Goal: Task Accomplishment & Management: Manage account settings

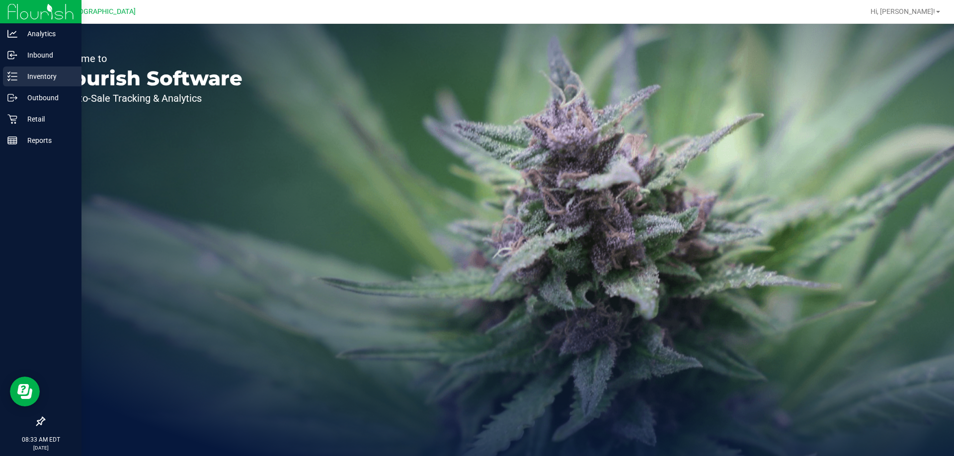
click at [6, 71] on div "Inventory" at bounding box center [42, 77] width 78 height 20
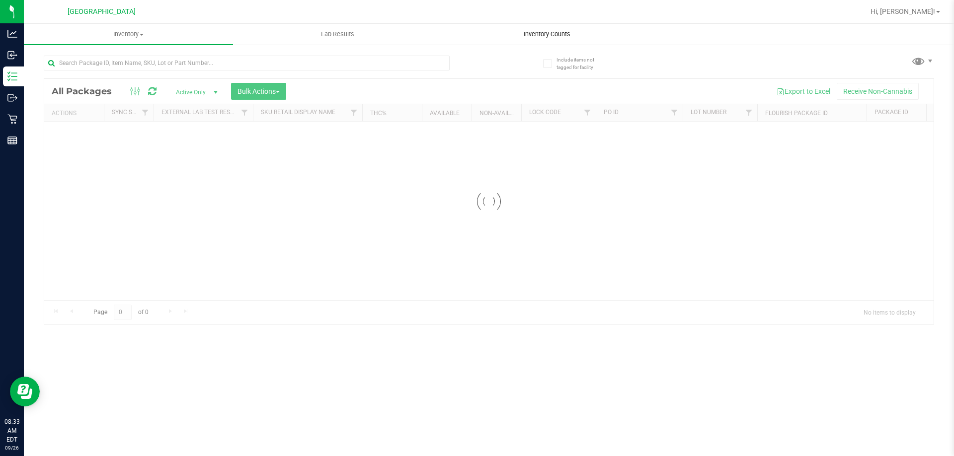
click at [523, 31] on span "Inventory Counts" at bounding box center [547, 34] width 74 height 9
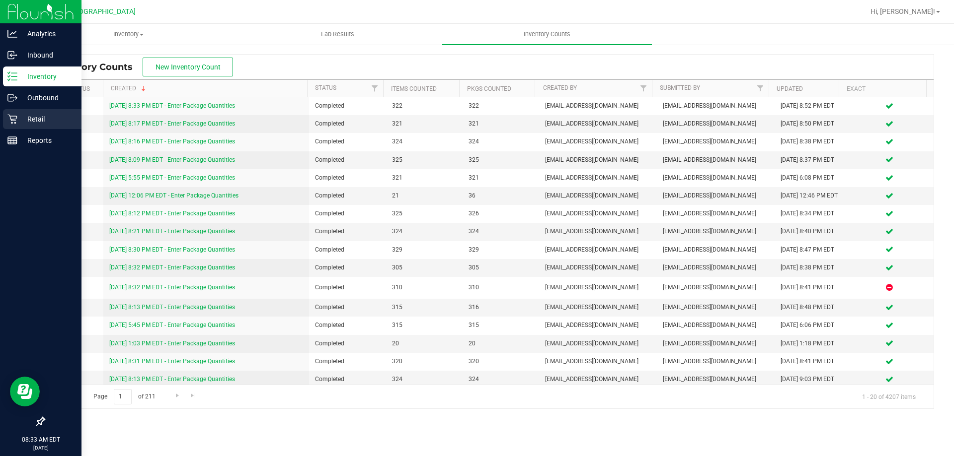
click at [41, 116] on p "Retail" at bounding box center [47, 119] width 60 height 12
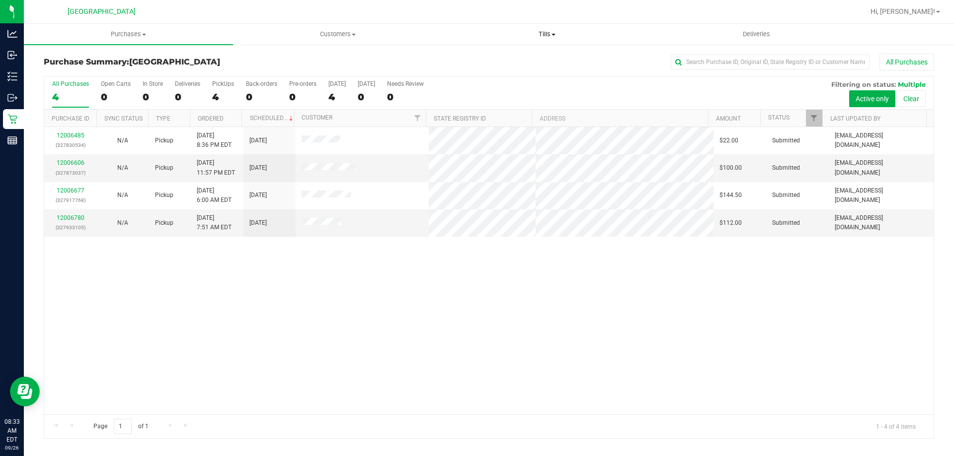
click at [533, 35] on span "Tills" at bounding box center [547, 34] width 208 height 9
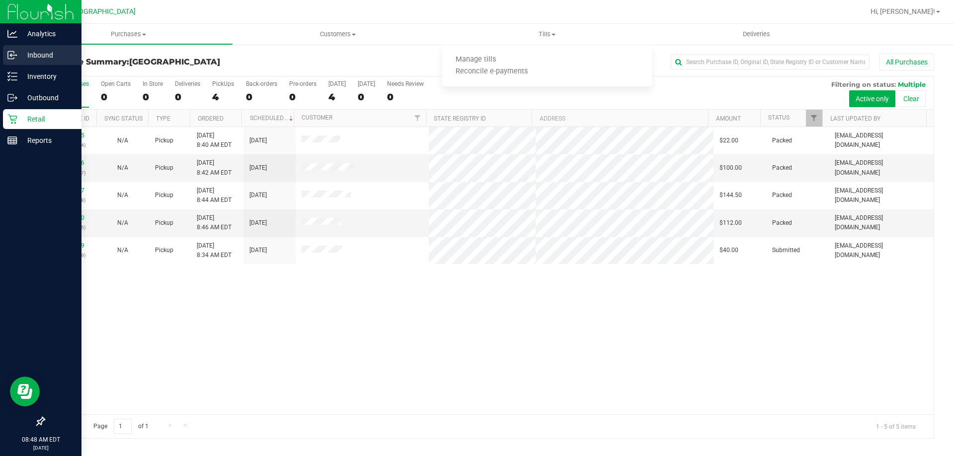
click at [21, 57] on p "Inbound" at bounding box center [47, 55] width 60 height 12
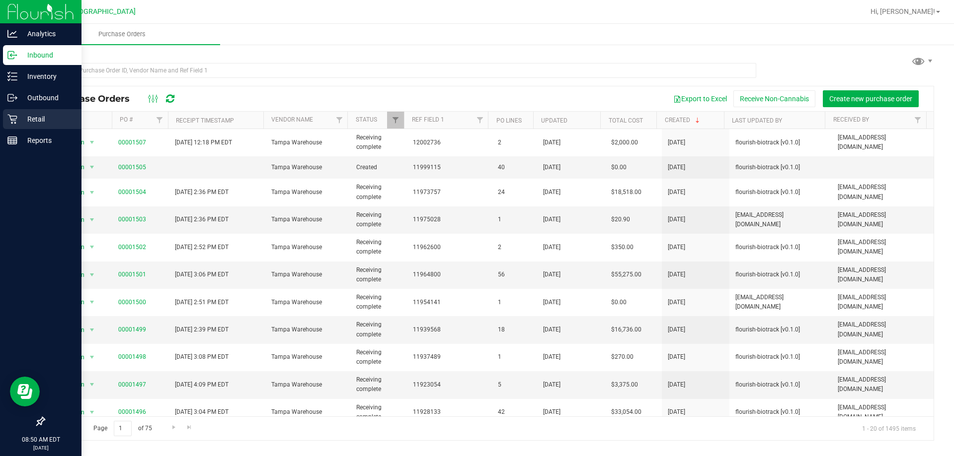
click at [22, 122] on p "Retail" at bounding box center [47, 119] width 60 height 12
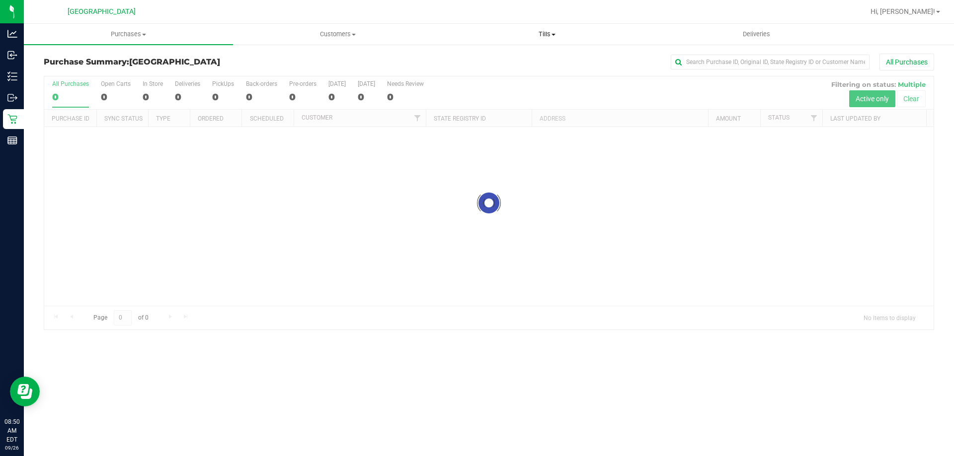
click at [507, 29] on uib-tab-heading "Tills Manage tills Reconcile e-payments" at bounding box center [547, 34] width 208 height 20
click at [505, 54] on li "Manage tills" at bounding box center [546, 60] width 209 height 12
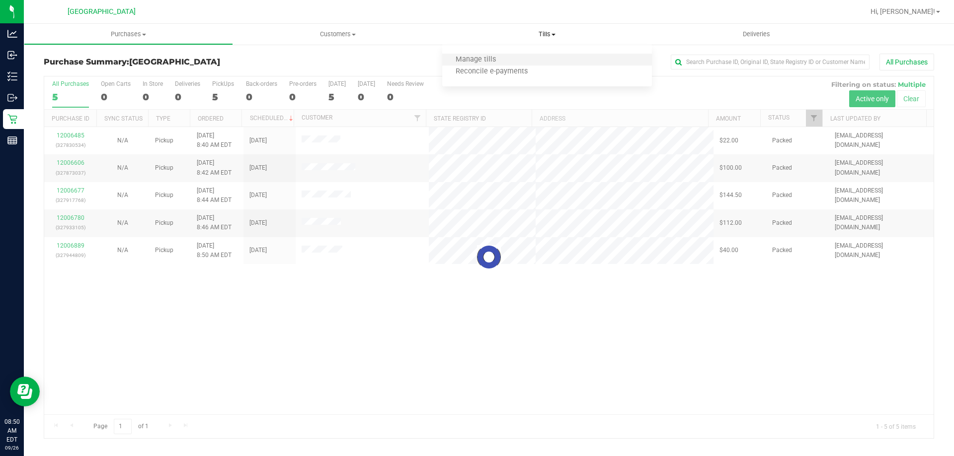
click at [505, 54] on li "Manage tills" at bounding box center [546, 60] width 209 height 12
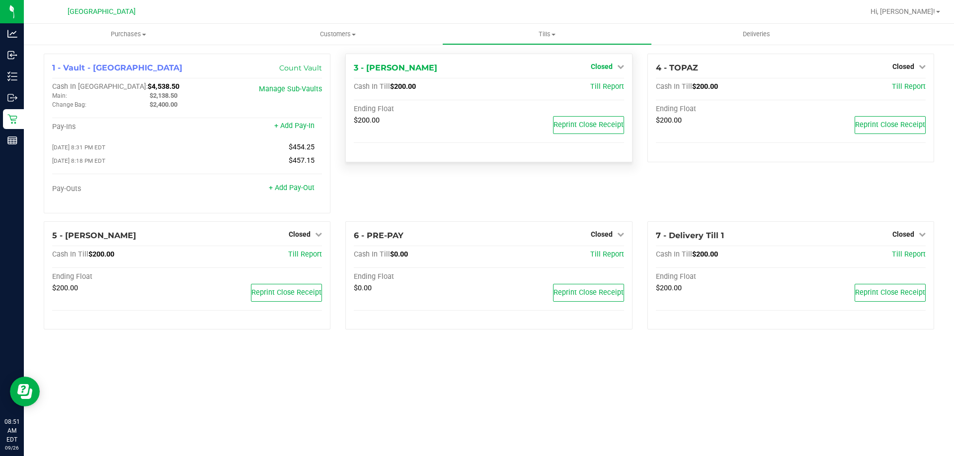
click at [618, 64] on icon at bounding box center [620, 66] width 7 height 7
click at [611, 82] on div "Open Till" at bounding box center [601, 87] width 74 height 12
click at [610, 86] on link "Open Till" at bounding box center [601, 87] width 26 height 8
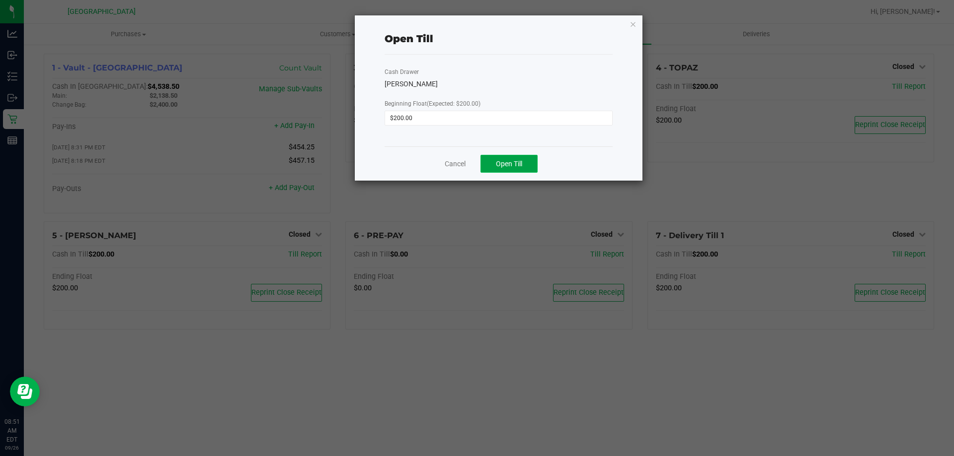
click at [525, 160] on button "Open Till" at bounding box center [508, 164] width 57 height 18
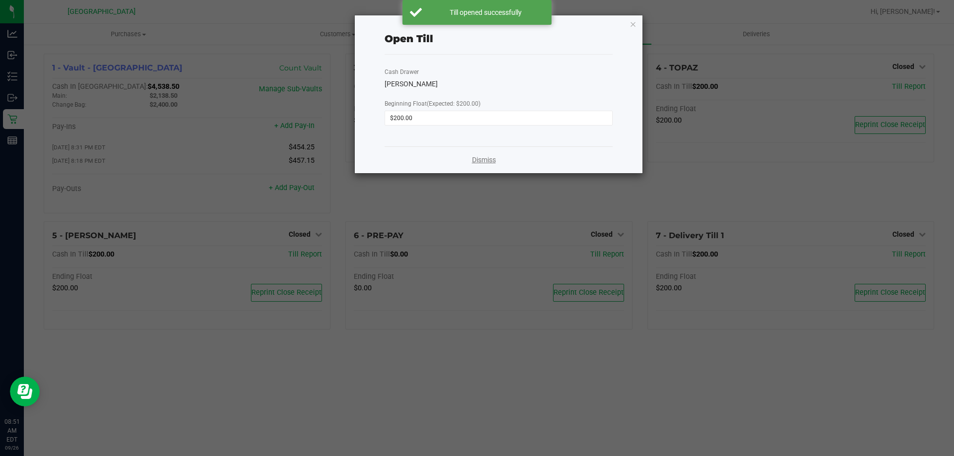
click at [479, 161] on link "Dismiss" at bounding box center [484, 160] width 24 height 10
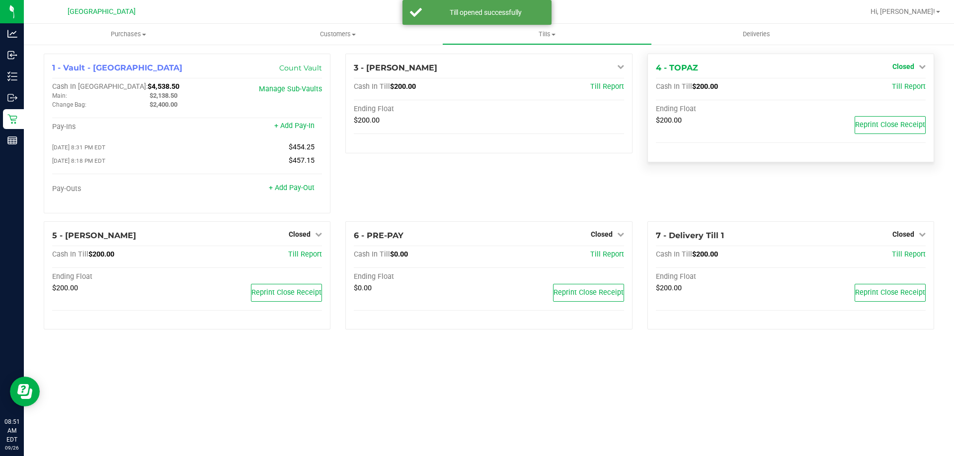
click at [905, 65] on span "Closed" at bounding box center [903, 67] width 22 height 8
click at [896, 87] on link "Open Till" at bounding box center [903, 87] width 26 height 8
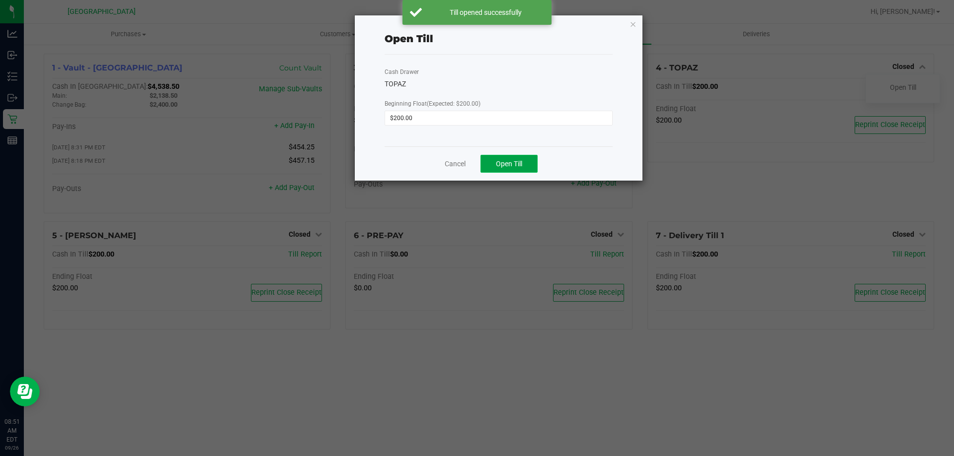
click at [513, 164] on span "Open Till" at bounding box center [509, 164] width 26 height 8
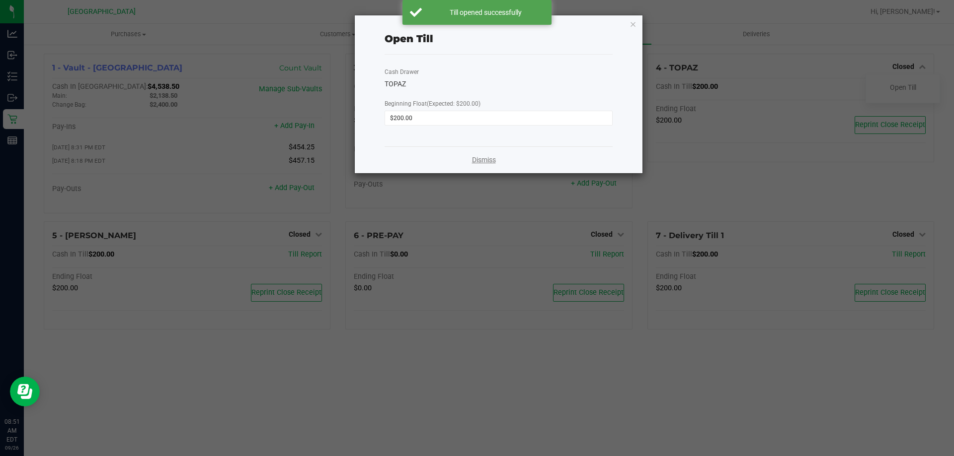
click at [495, 158] on link "Dismiss" at bounding box center [484, 160] width 24 height 10
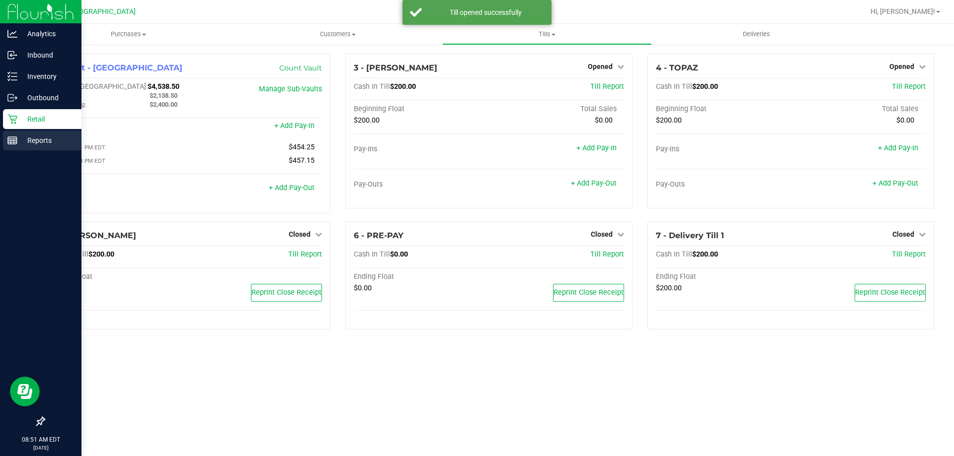
click at [18, 146] on p "Reports" at bounding box center [47, 141] width 60 height 12
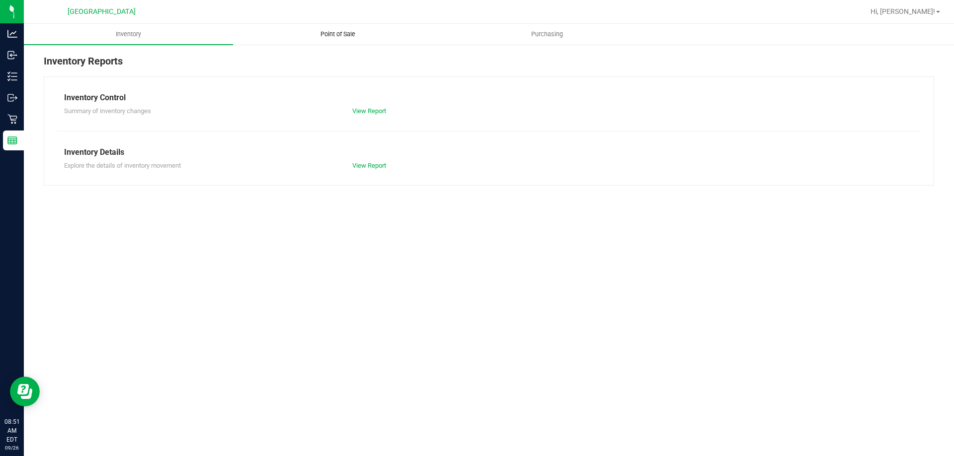
click at [325, 34] on span "Point of Sale" at bounding box center [338, 34] width 62 height 9
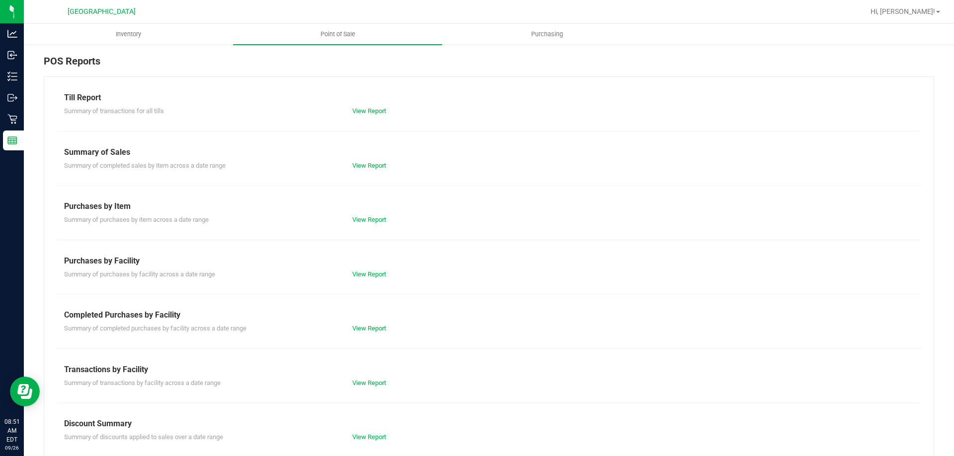
click at [366, 344] on div "Till Report Summary of transactions for all tills View Report Summary of Sales …" at bounding box center [489, 294] width 890 height 436
click at [362, 332] on link "View Report" at bounding box center [369, 328] width 34 height 7
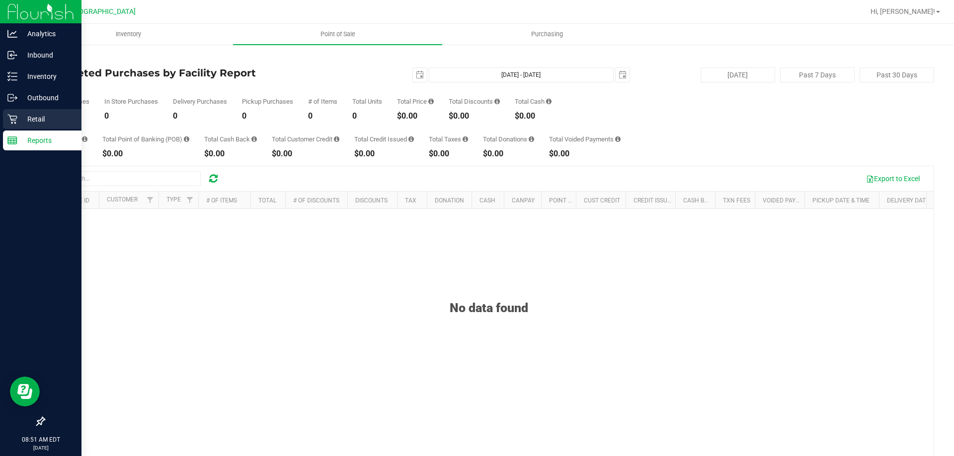
click at [10, 116] on icon at bounding box center [12, 119] width 10 height 10
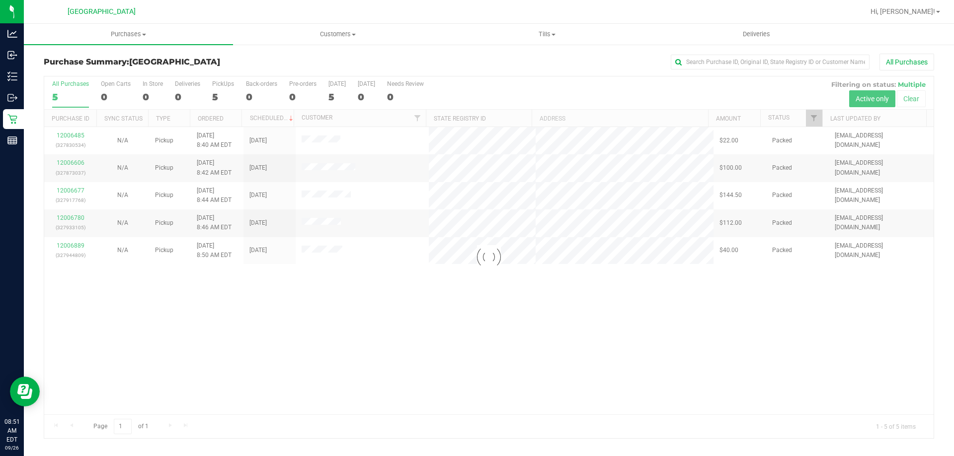
click at [535, 74] on div "Purchase Summary: [GEOGRAPHIC_DATA] All Purchases" at bounding box center [489, 65] width 890 height 22
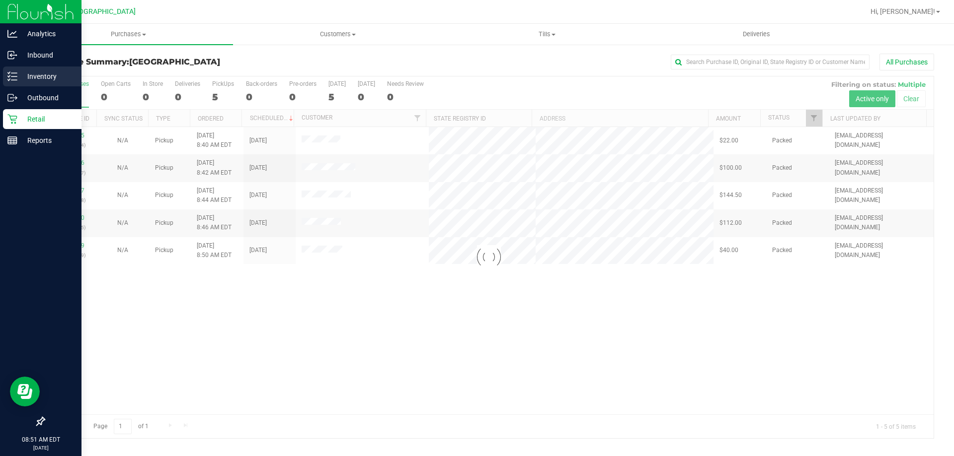
click at [57, 71] on p "Inventory" at bounding box center [47, 77] width 60 height 12
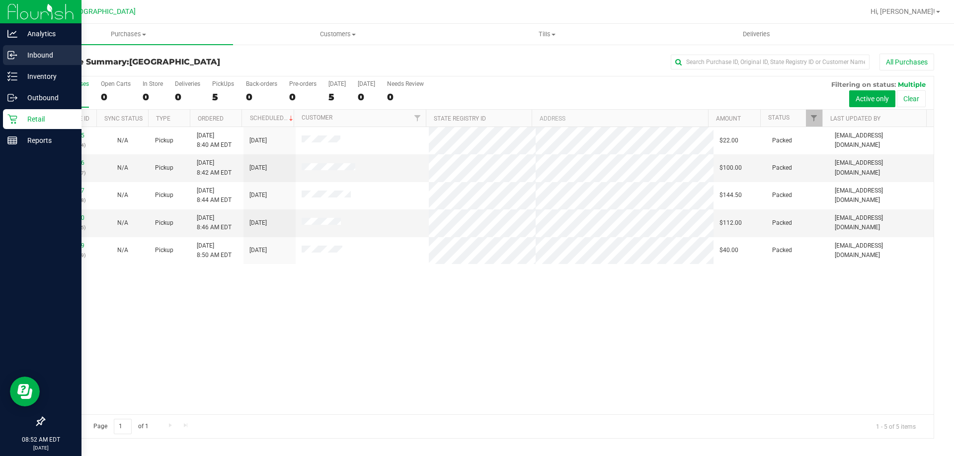
click at [68, 53] on p "Inbound" at bounding box center [47, 55] width 60 height 12
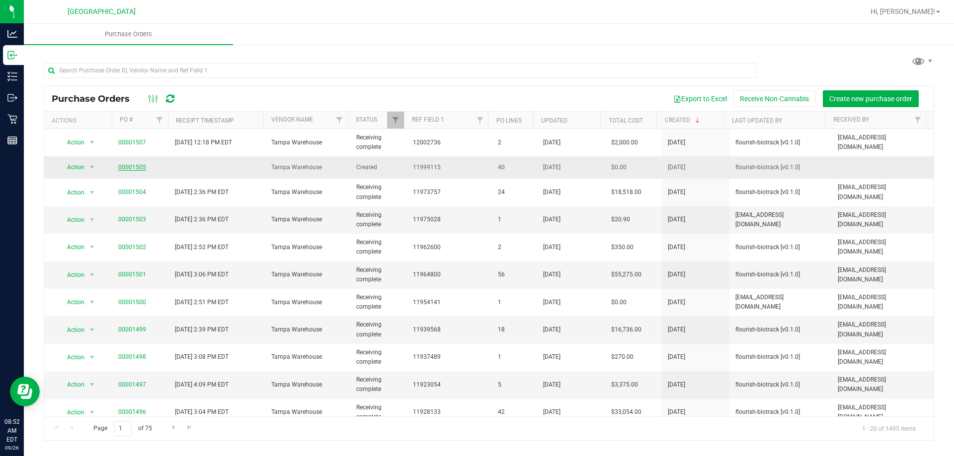
click at [132, 164] on link "00001505" at bounding box center [132, 167] width 28 height 7
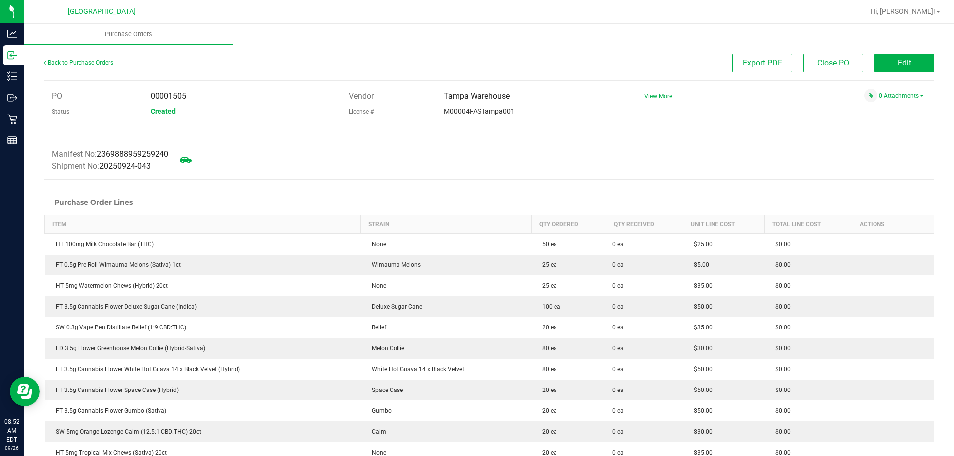
click at [652, 100] on span "View More" at bounding box center [658, 96] width 28 height 15
click at [653, 98] on span "View More" at bounding box center [658, 96] width 28 height 7
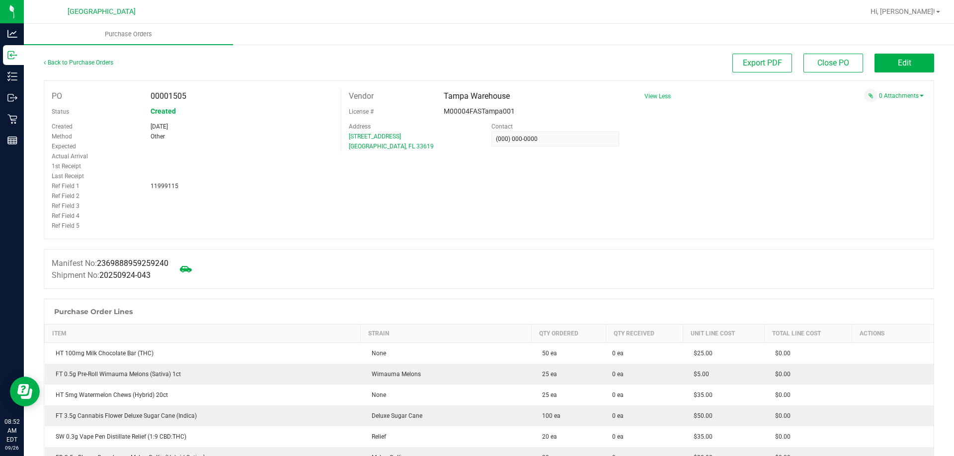
click at [653, 98] on span "View Less" at bounding box center [657, 96] width 26 height 7
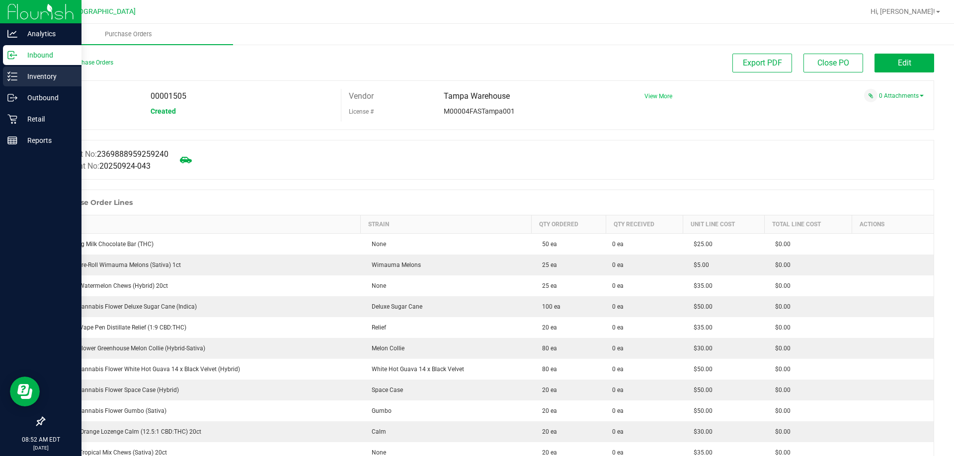
click at [28, 68] on div "Inventory" at bounding box center [42, 77] width 78 height 20
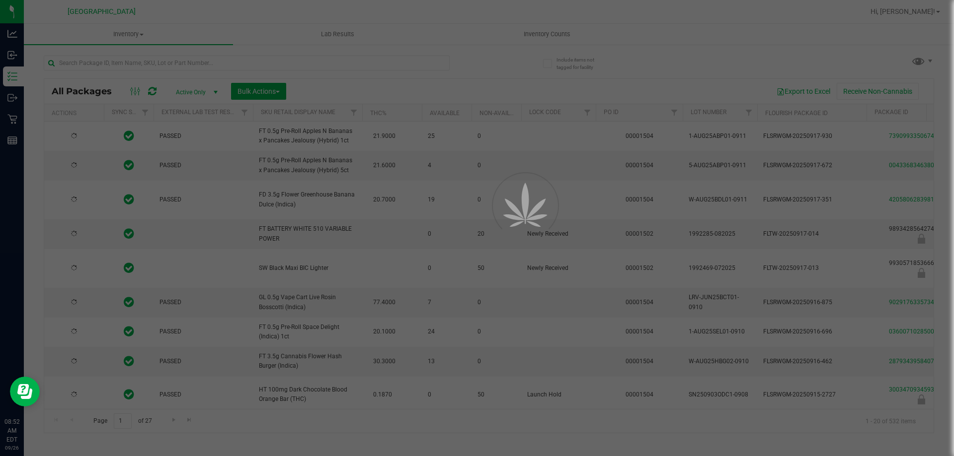
type input "[DATE]"
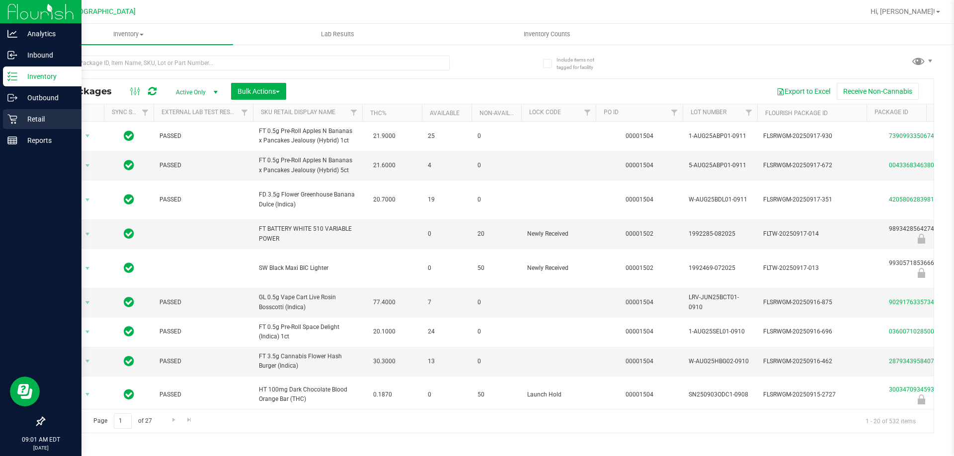
click at [20, 115] on p "Retail" at bounding box center [47, 119] width 60 height 12
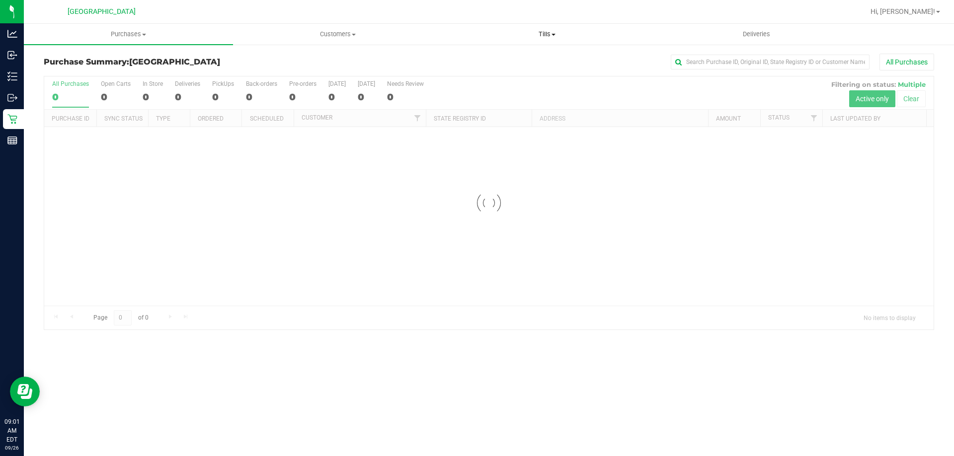
click at [530, 33] on span "Tills" at bounding box center [547, 34] width 208 height 9
click at [514, 59] on li "Manage tills" at bounding box center [546, 60] width 209 height 12
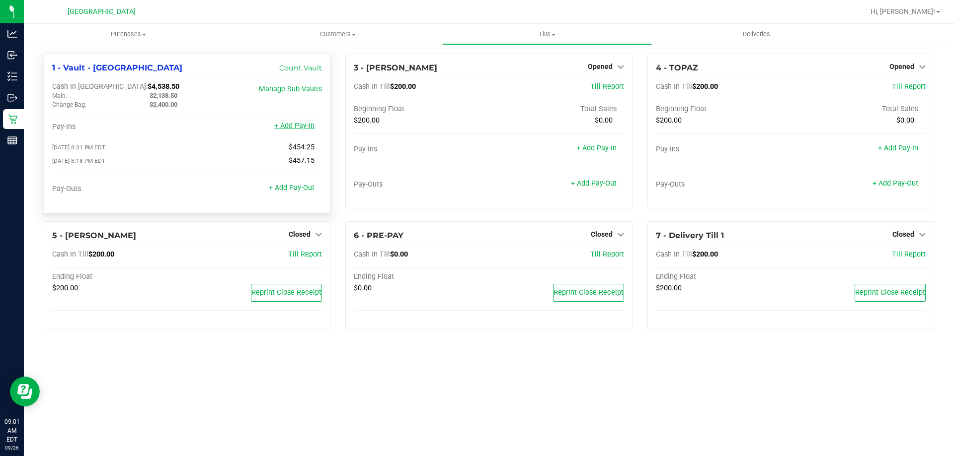
click at [290, 128] on link "+ Add Pay-In" at bounding box center [294, 126] width 40 height 8
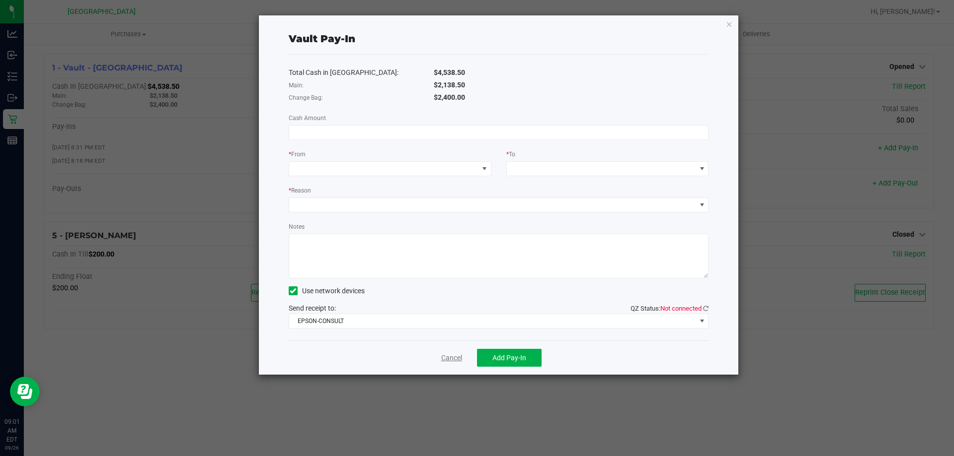
click at [450, 356] on link "Cancel" at bounding box center [451, 358] width 21 height 10
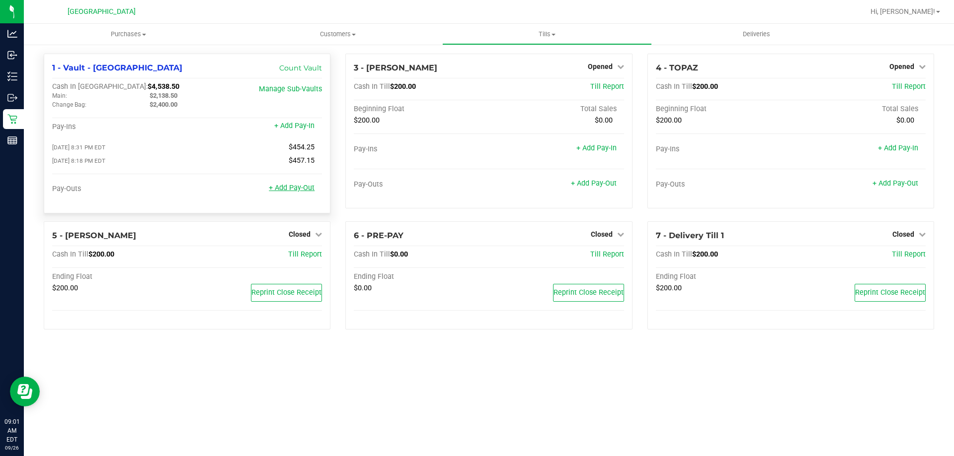
click at [311, 187] on link "+ Add Pay-Out" at bounding box center [292, 188] width 46 height 8
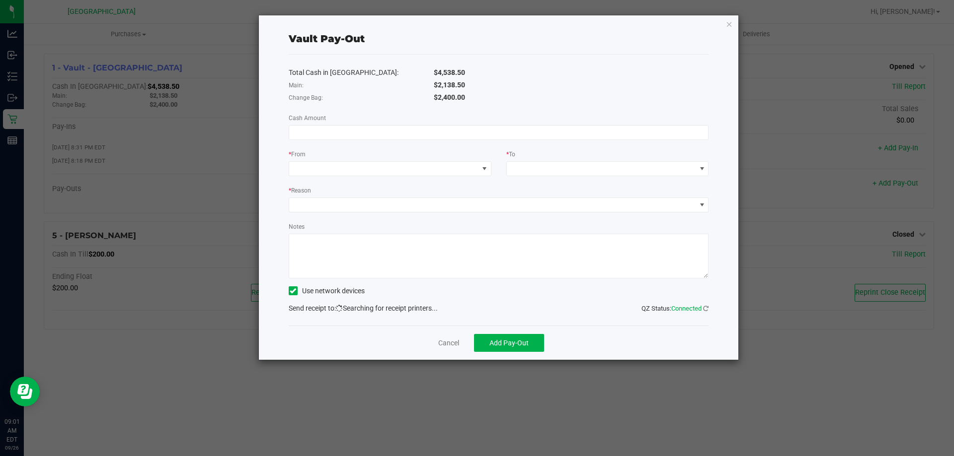
click at [439, 156] on div "* From" at bounding box center [390, 155] width 203 height 12
drag, startPoint x: 435, startPoint y: 140, endPoint x: 438, endPoint y: 128, distance: 12.9
click at [435, 139] on div "Total Cash in Vault: $4,538.50 Main: $2,138.50 Change Bag: $2,400.00 Cash Amoun…" at bounding box center [499, 190] width 420 height 271
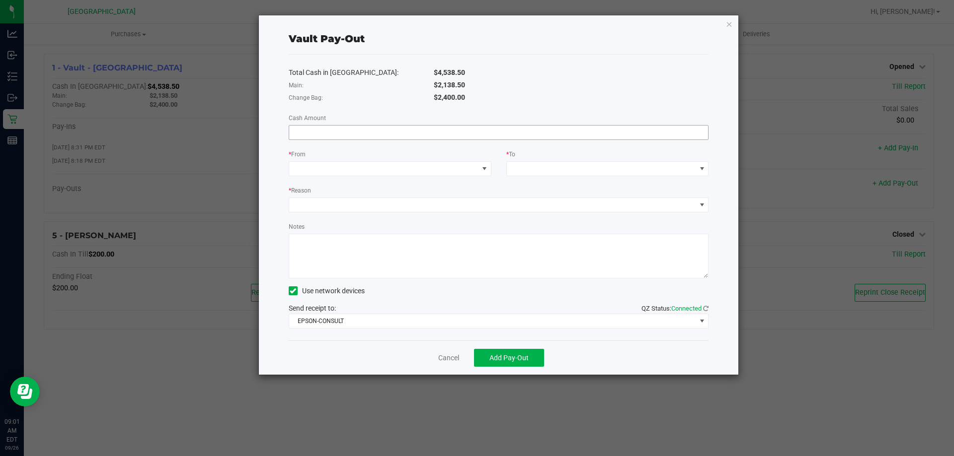
click at [439, 126] on input at bounding box center [498, 133] width 419 height 14
type input "$2,138.50"
click at [349, 88] on div "Main:" at bounding box center [353, 85] width 145 height 10
click at [397, 170] on span at bounding box center [383, 169] width 189 height 14
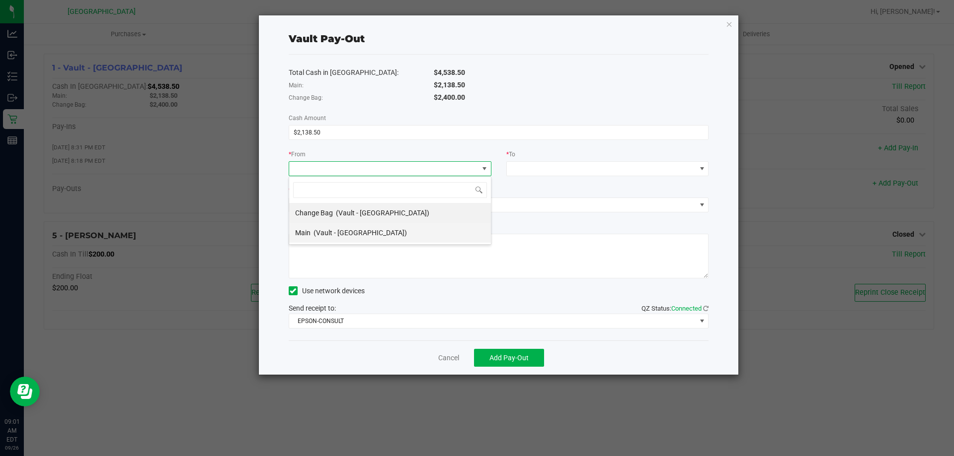
scroll to position [15, 203]
click at [357, 227] on div "Main (Vault - [GEOGRAPHIC_DATA])" at bounding box center [351, 233] width 112 height 18
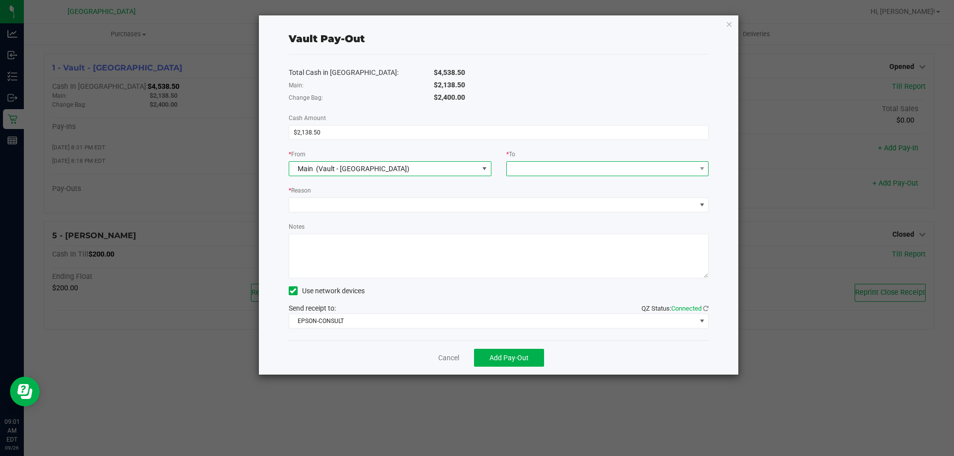
click at [529, 171] on span at bounding box center [601, 169] width 189 height 14
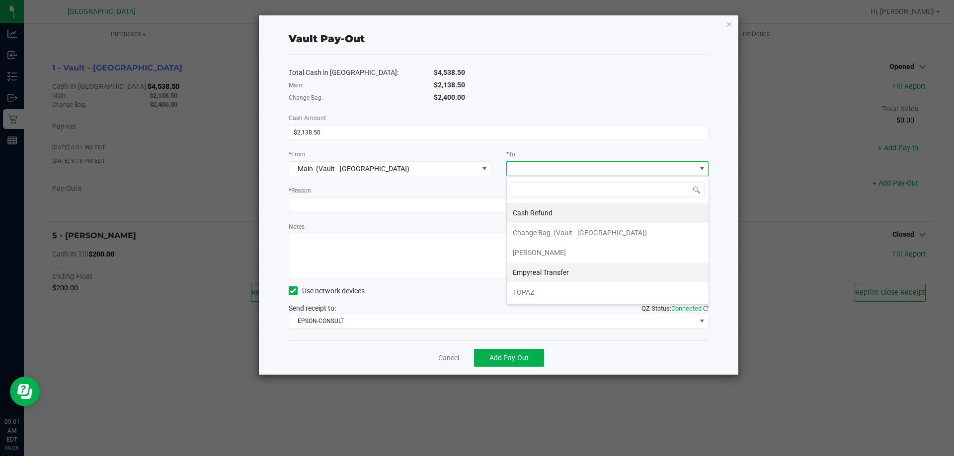
click at [552, 273] on span "Empyreal Transfer" at bounding box center [541, 273] width 56 height 8
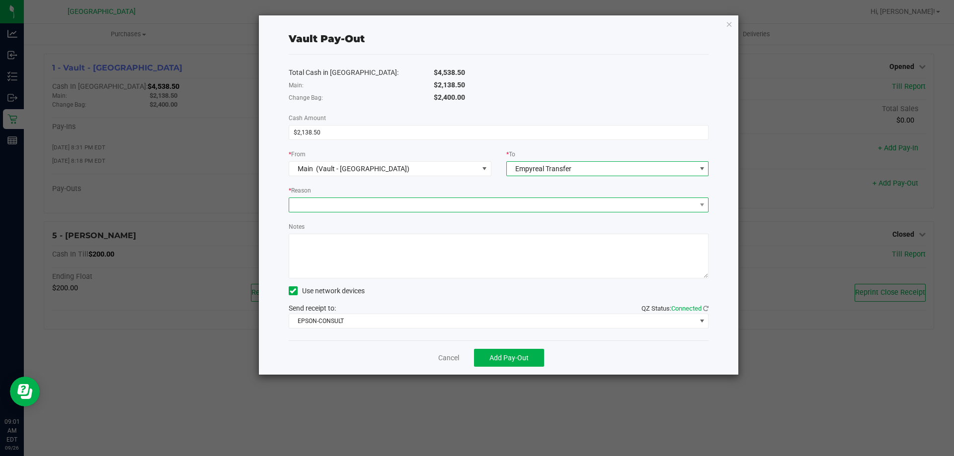
click at [399, 204] on span at bounding box center [492, 205] width 407 height 14
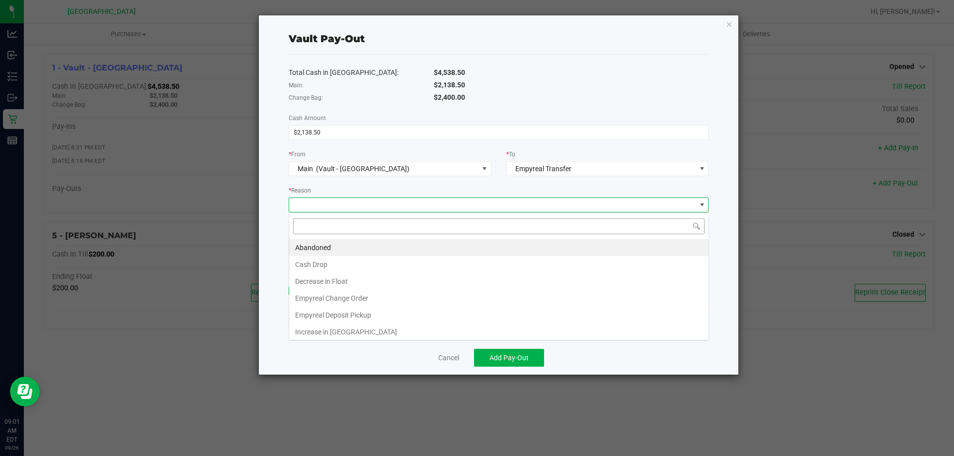
scroll to position [15, 420]
click at [349, 315] on li "Empyreal Deposit Pickup" at bounding box center [498, 315] width 419 height 17
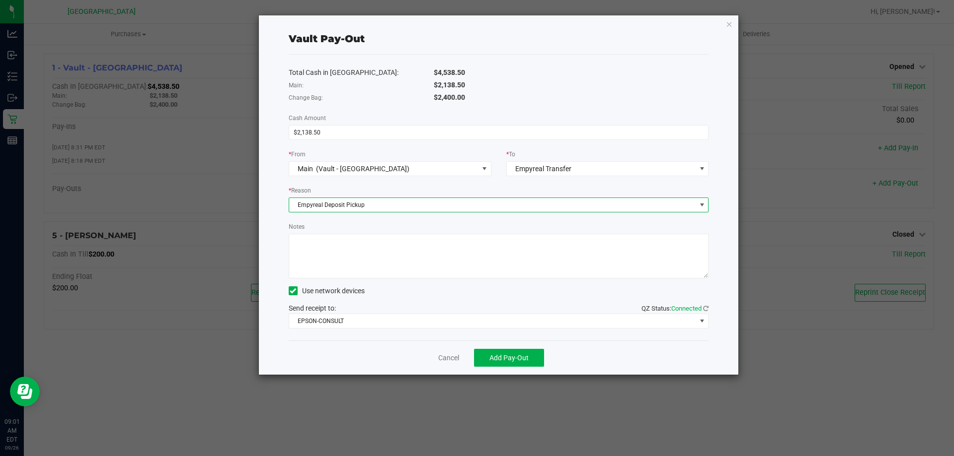
click at [370, 283] on div "Total Cash in Vault: $4,538.50 Main: $2,138.50 Change Bag: $2,400.00 Cash Amoun…" at bounding box center [499, 198] width 420 height 286
click at [378, 263] on textarea "Notes" at bounding box center [499, 256] width 420 height 45
type textarea "$2138.50 emp p/u 9/26 -ce"
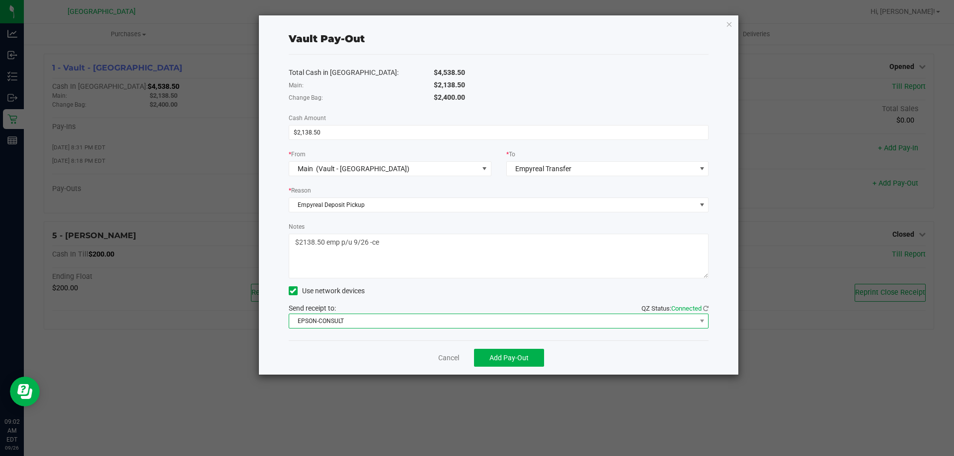
click at [466, 323] on span "EPSON-CONSULT" at bounding box center [492, 321] width 407 height 14
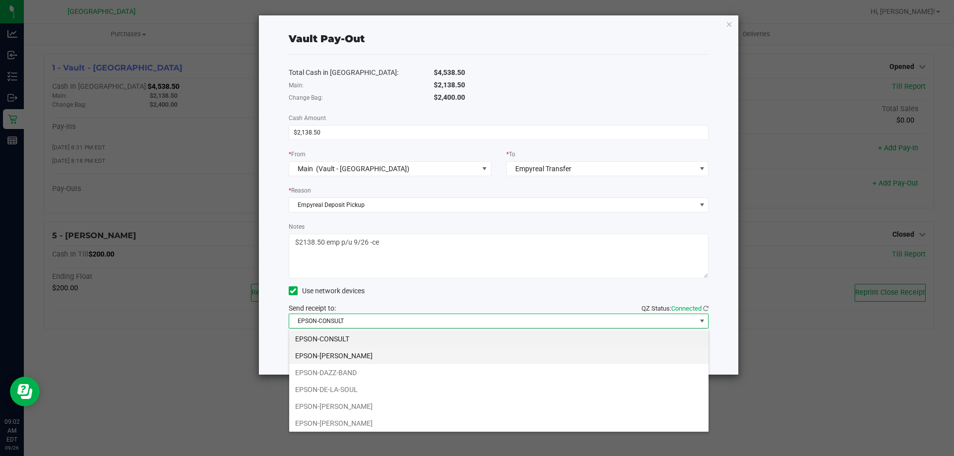
click at [421, 352] on li "EPSON-[PERSON_NAME]" at bounding box center [498, 356] width 419 height 17
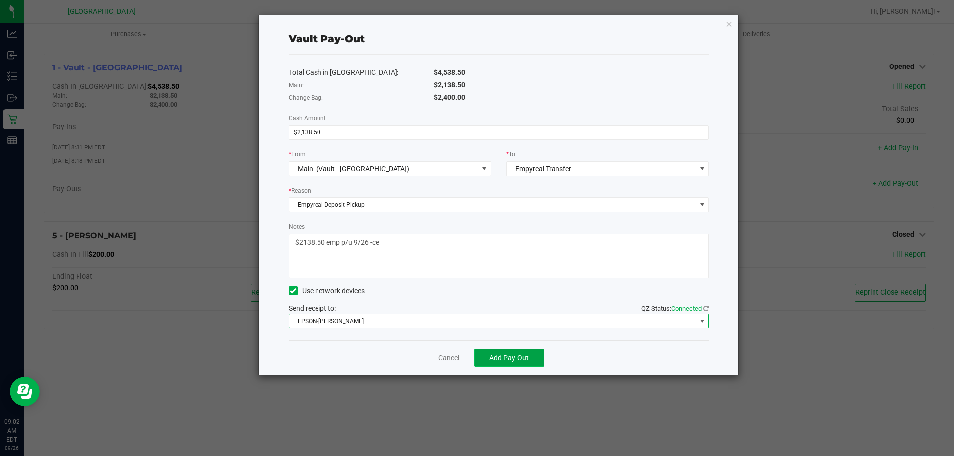
click at [513, 361] on span "Add Pay-Out" at bounding box center [508, 358] width 39 height 8
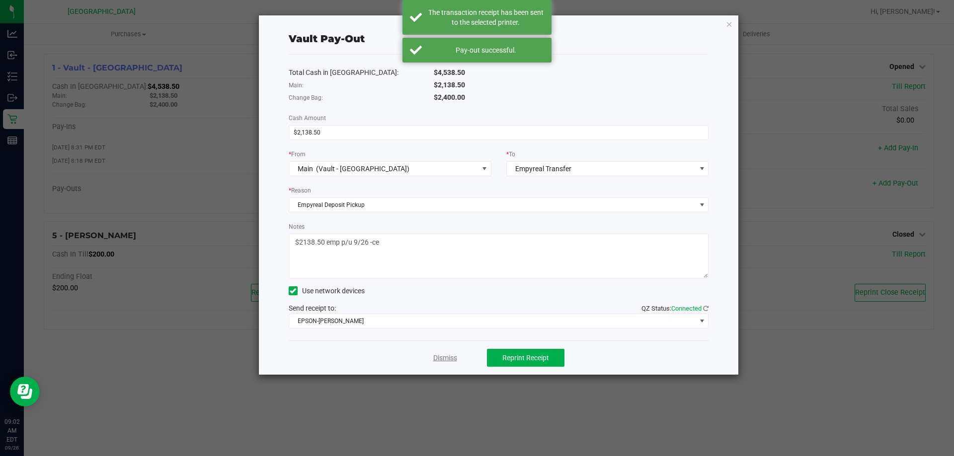
click at [446, 360] on link "Dismiss" at bounding box center [445, 358] width 24 height 10
